Goal: Task Accomplishment & Management: Complete application form

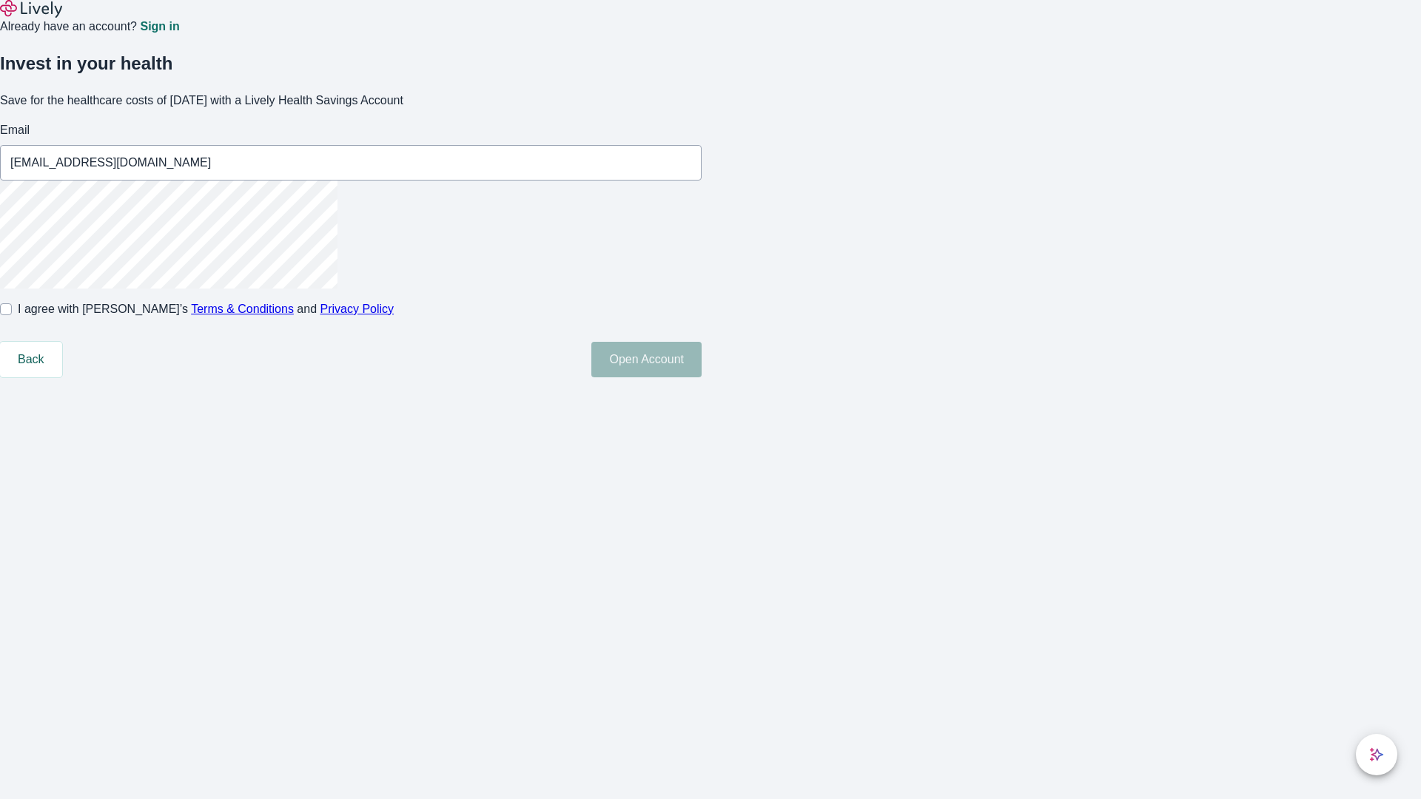
click at [12, 315] on input "I agree with Lively’s Terms & Conditions and Privacy Policy" at bounding box center [6, 309] width 12 height 12
checkbox input "true"
click at [701, 377] on button "Open Account" at bounding box center [646, 360] width 110 height 36
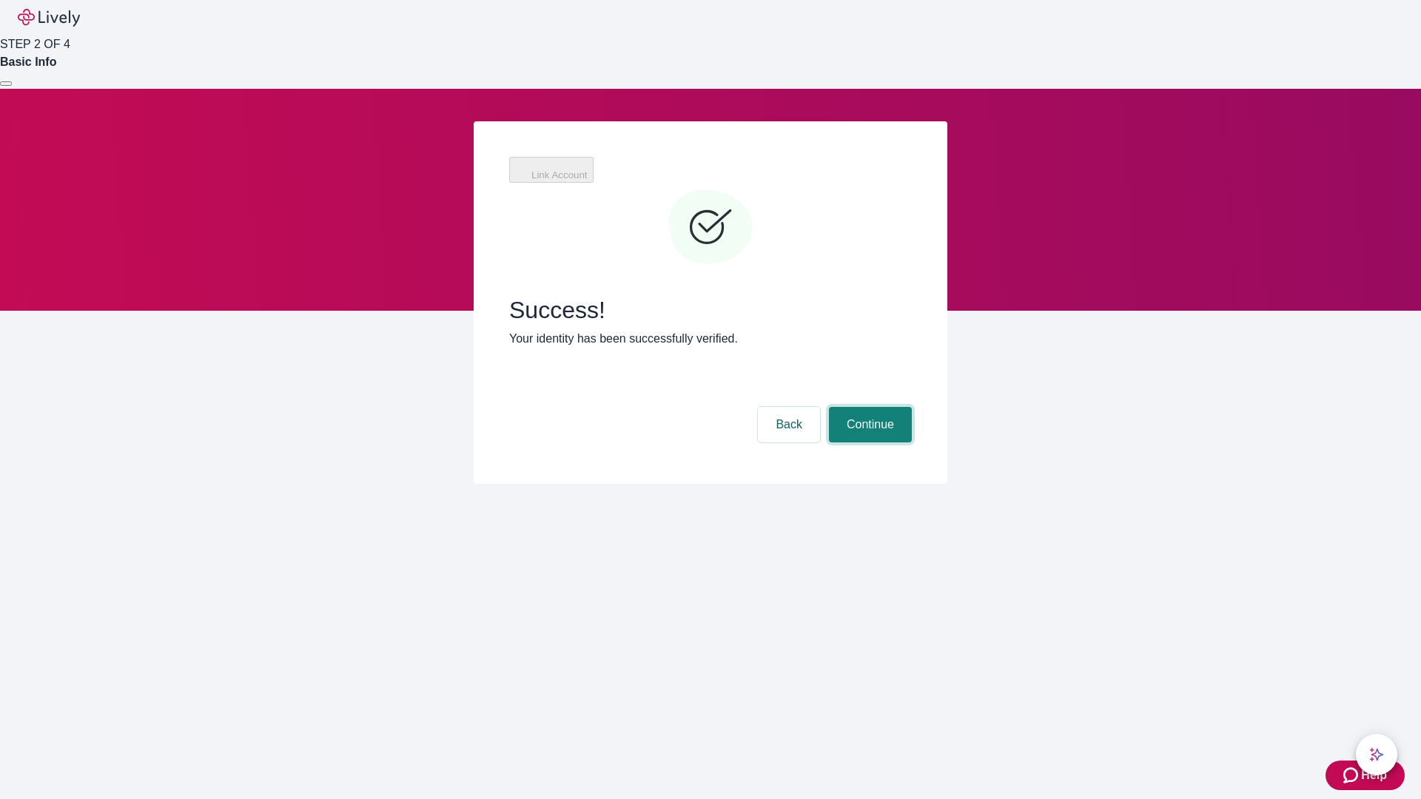
click at [868, 407] on button "Continue" at bounding box center [870, 425] width 83 height 36
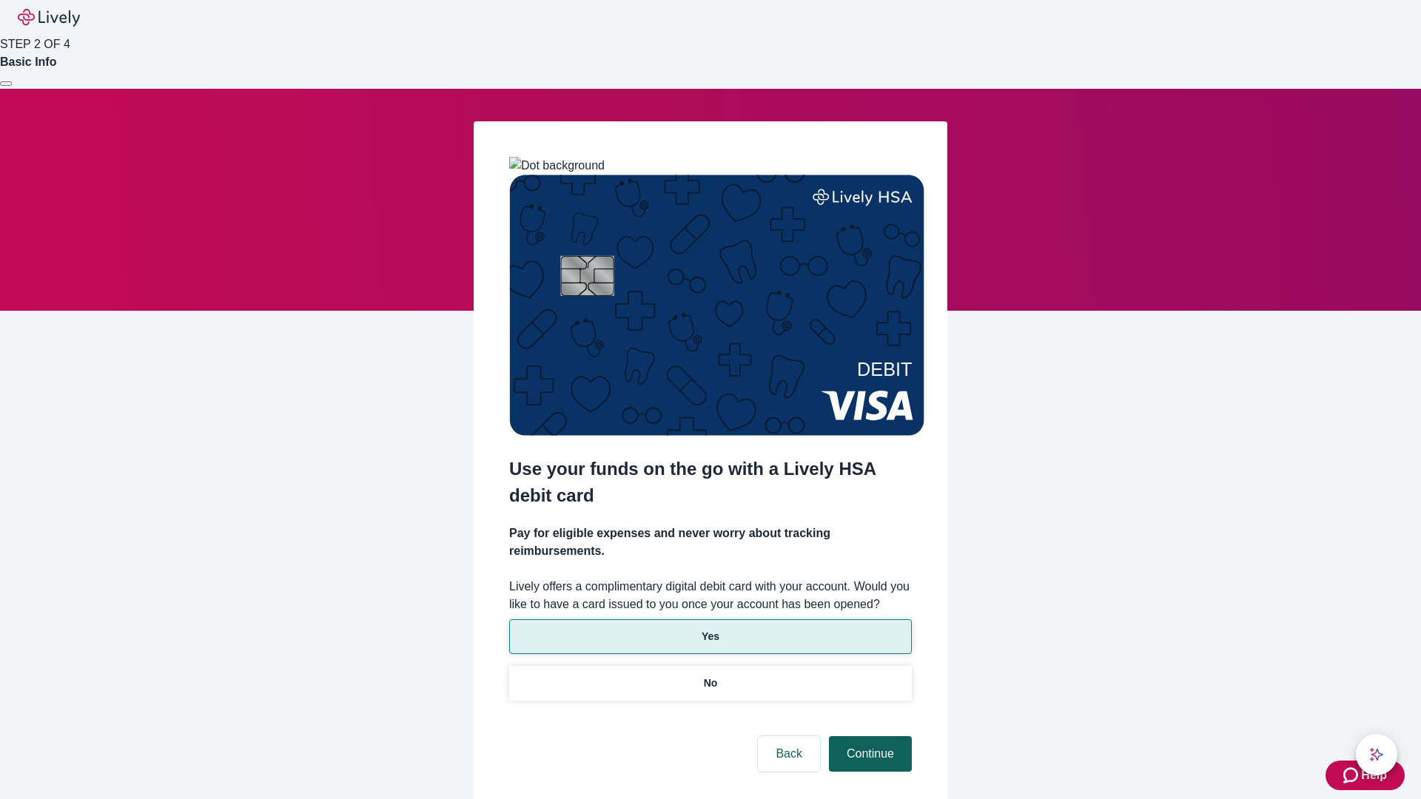
click at [710, 629] on p "Yes" at bounding box center [710, 637] width 18 height 16
click at [868, 736] on button "Continue" at bounding box center [870, 754] width 83 height 36
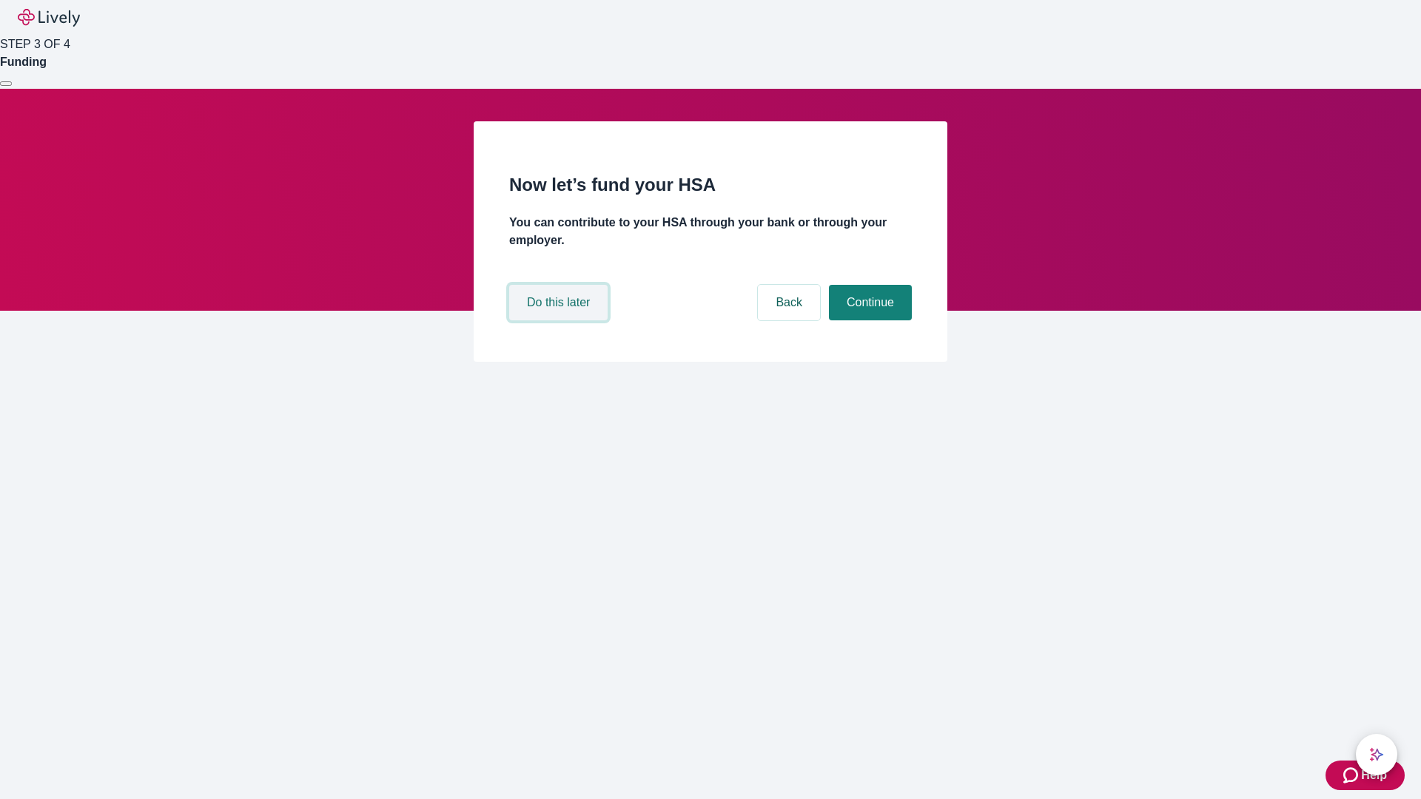
click at [560, 320] on button "Do this later" at bounding box center [558, 303] width 98 height 36
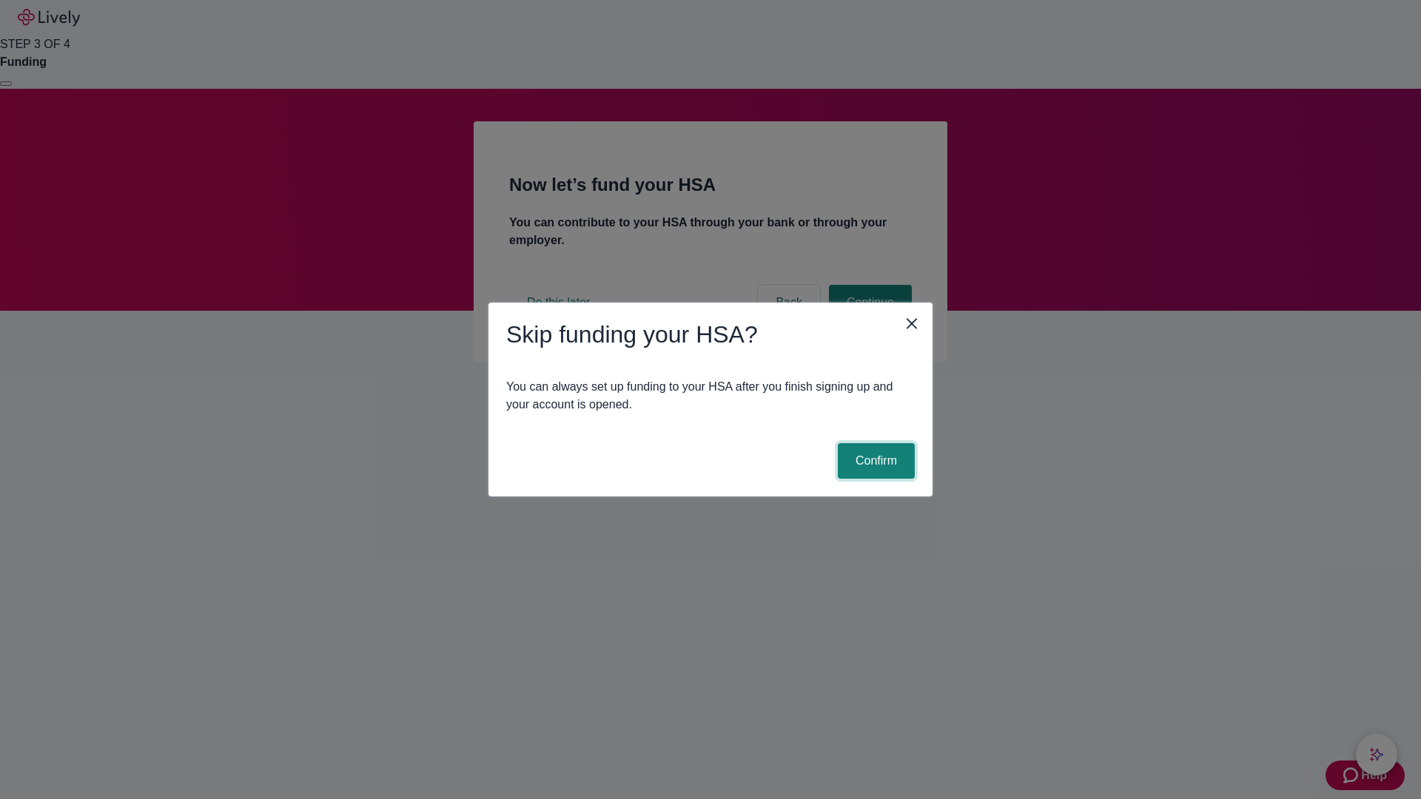
click at [874, 461] on button "Confirm" at bounding box center [876, 461] width 77 height 36
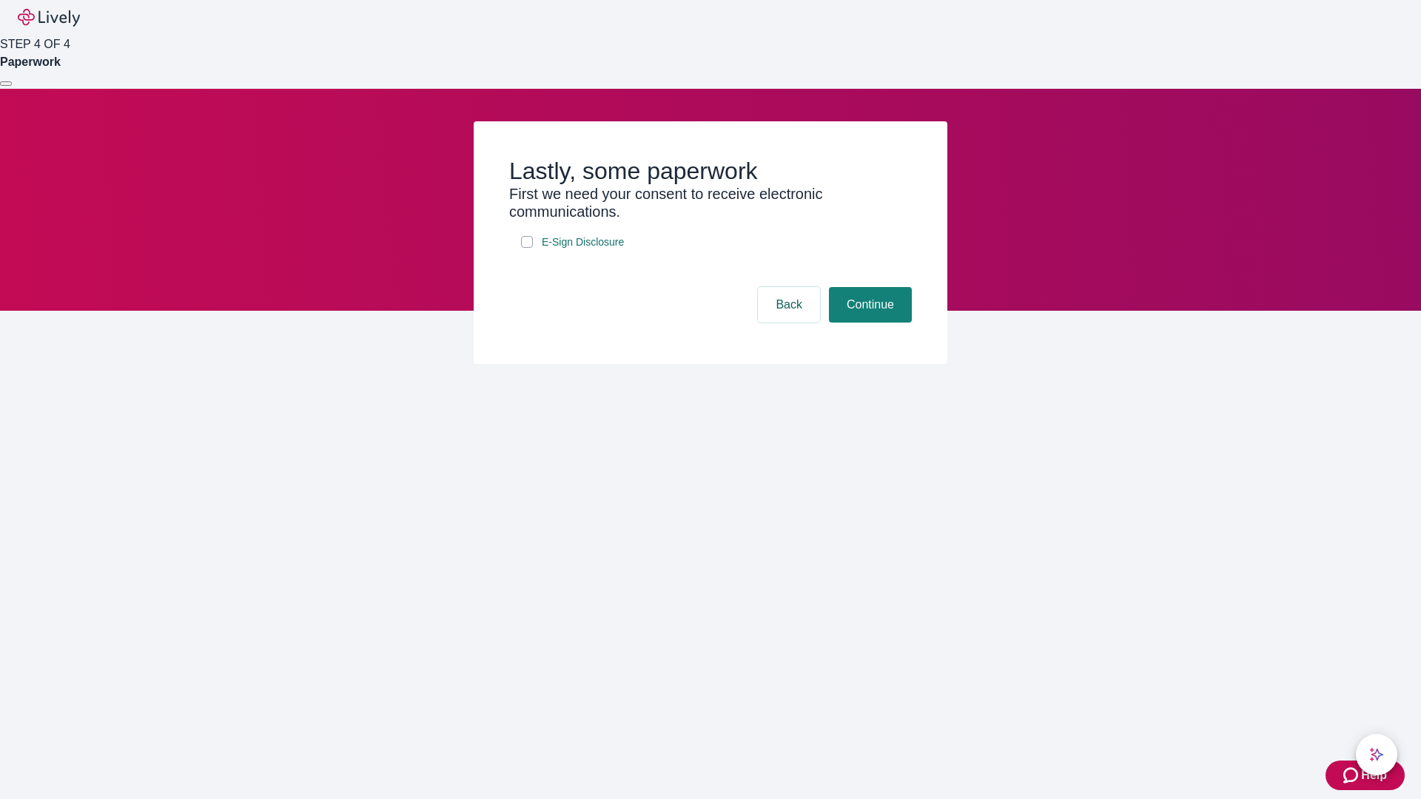
click at [527, 248] on input "E-Sign Disclosure" at bounding box center [527, 242] width 12 height 12
checkbox input "true"
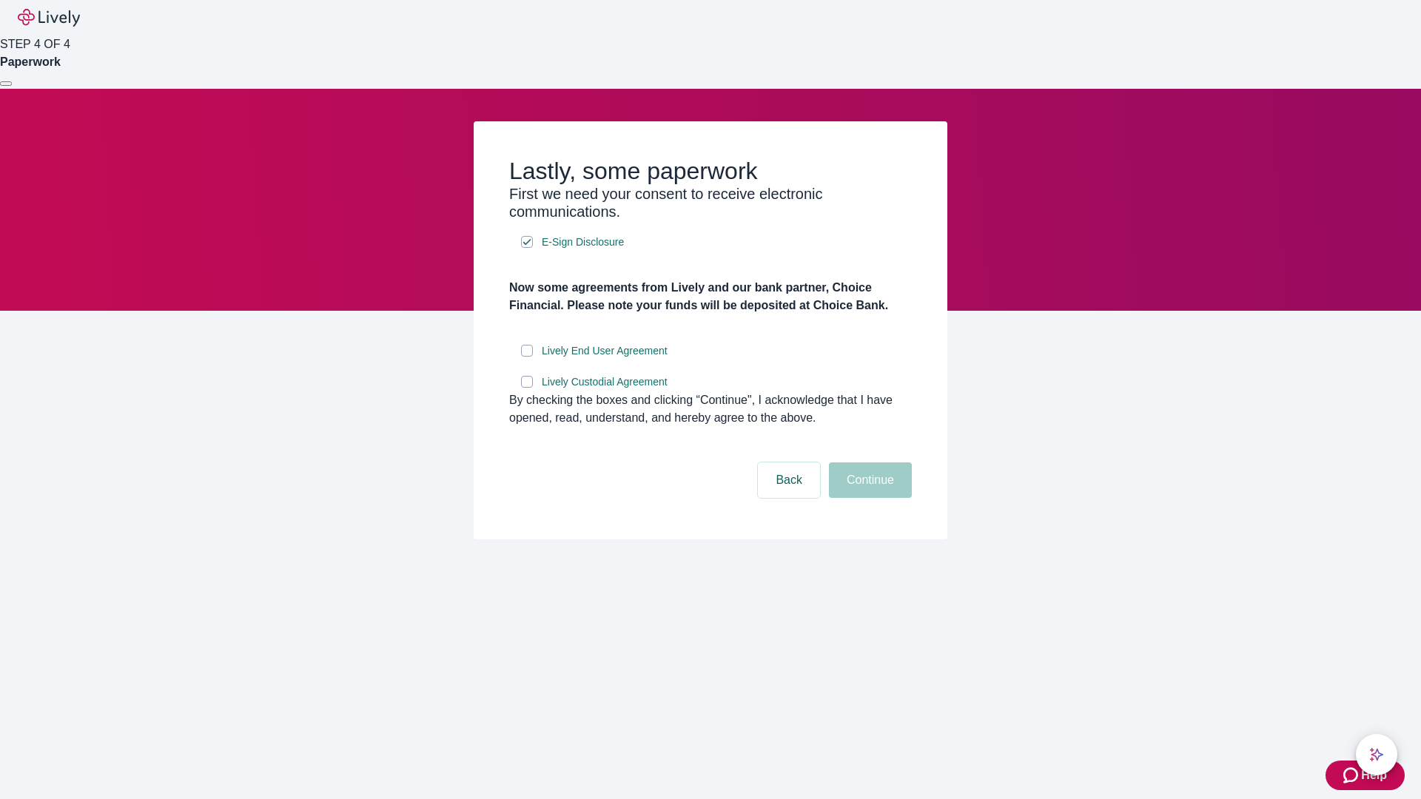
click at [527, 357] on input "Lively End User Agreement" at bounding box center [527, 351] width 12 height 12
checkbox input "true"
click at [527, 388] on input "Lively Custodial Agreement" at bounding box center [527, 382] width 12 height 12
checkbox input "true"
click at [868, 498] on button "Continue" at bounding box center [870, 480] width 83 height 36
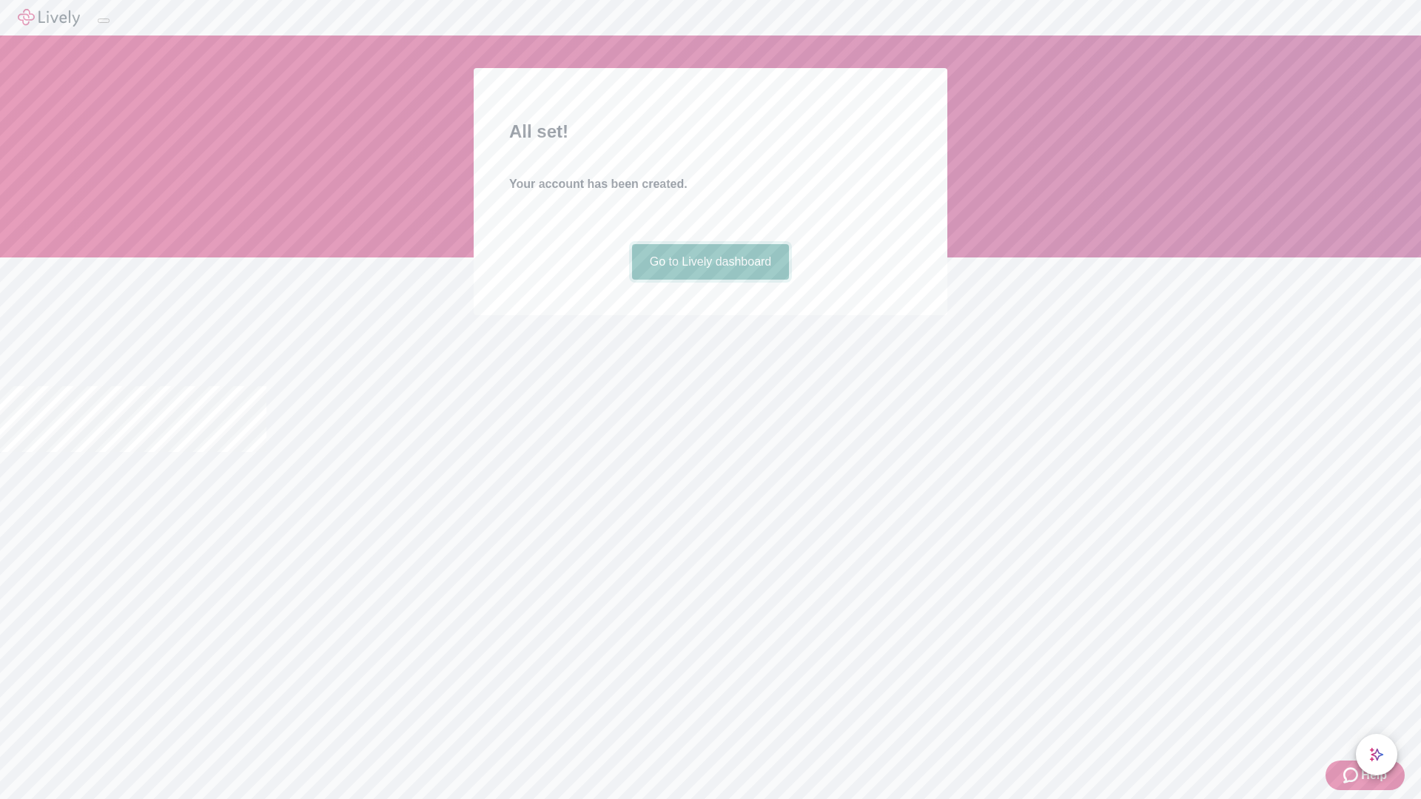
click at [710, 280] on link "Go to Lively dashboard" at bounding box center [711, 262] width 158 height 36
